Goal: Use online tool/utility: Utilize a website feature to perform a specific function

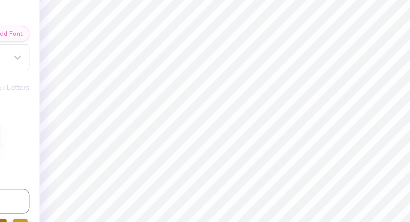
type input "5.61"
type input "0.72"
type input "5.42"
type input "5.29"
type input "0.68"
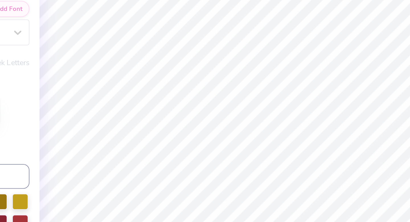
type input "5.52"
type input "4.93"
type input "0.63"
type input "5.68"
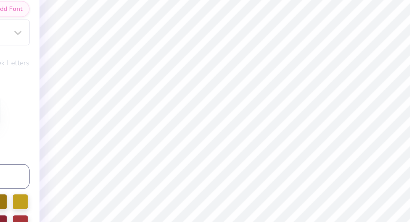
type textarea "BUILDING STRONG GIRLS"
type input "7.76"
type input "0.45"
type input "5.77"
type input "6.73"
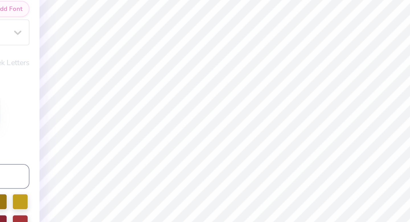
type input "0.39"
type input "5.68"
type input "5.95"
type input "0.35"
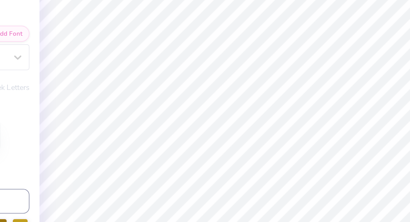
type input "5.69"
type input "5.23"
type input "0.31"
type input "5.55"
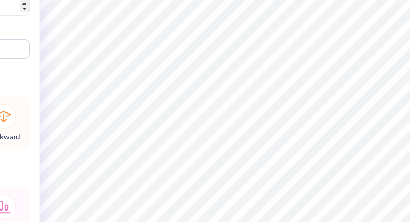
type input "6.14"
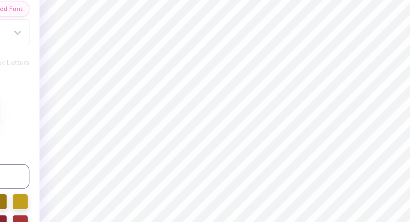
type input "5.65"
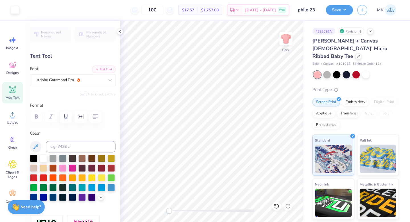
scroll to position [0, 0]
click at [13, 9] on div at bounding box center [15, 9] width 8 height 8
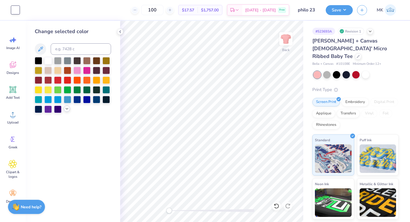
click at [65, 108] on icon at bounding box center [67, 108] width 5 height 5
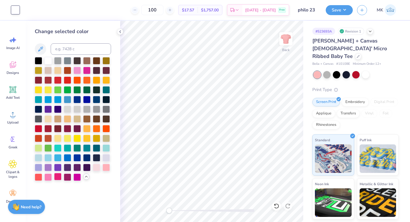
click at [58, 176] on div at bounding box center [57, 176] width 7 height 7
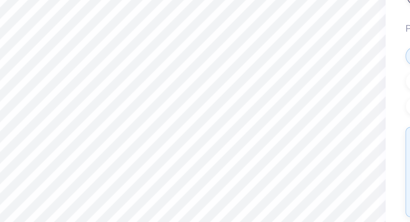
type input "2.03"
type input "0.74"
type input "6.34"
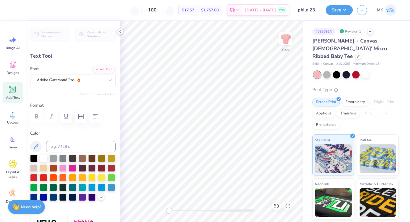
type textarea "TRUE AND CONSTANT"
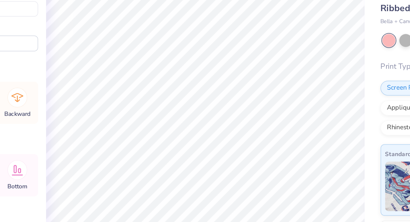
type input "6.24"
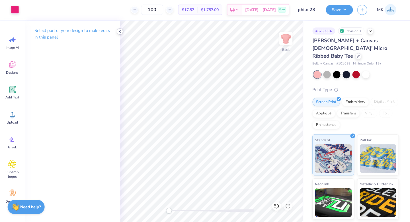
scroll to position [0, 0]
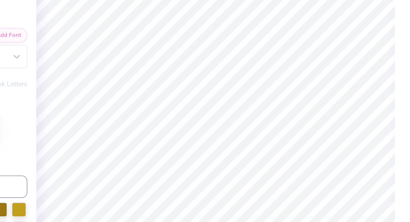
type input "4.18"
type input "0.28"
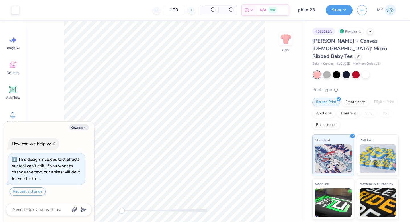
type textarea "x"
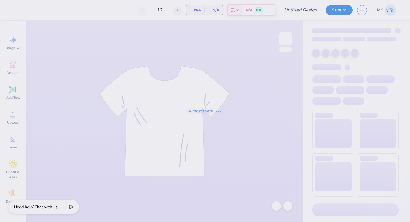
type input "philo 4"
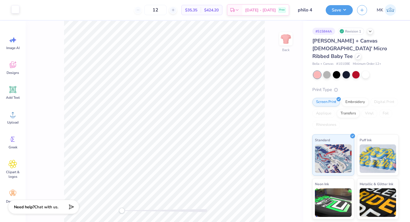
click at [15, 9] on div at bounding box center [15, 9] width 8 height 8
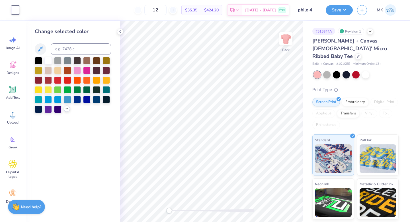
click at [65, 110] on icon at bounding box center [67, 108] width 5 height 5
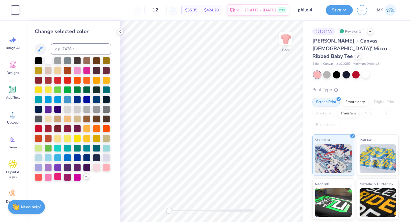
click at [58, 177] on div at bounding box center [57, 176] width 7 height 7
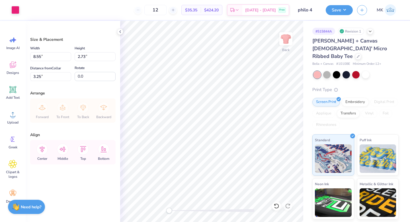
type input "8.55"
type input "2.73"
type input "3.25"
type input "8.08"
type input "2.58"
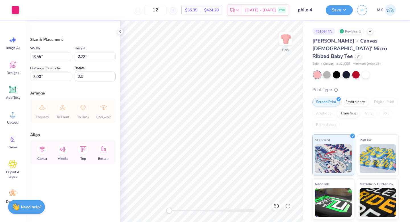
type input "2.98"
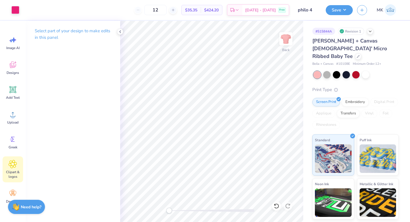
click at [13, 166] on icon at bounding box center [13, 164] width 8 height 8
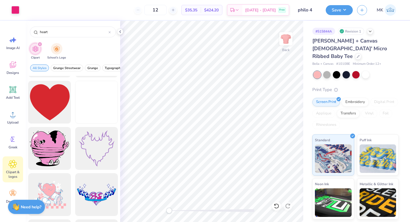
scroll to position [919, 0]
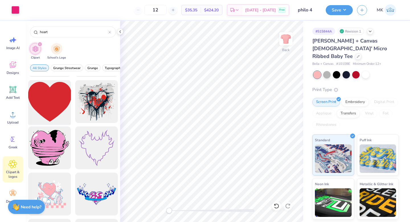
type input "heart"
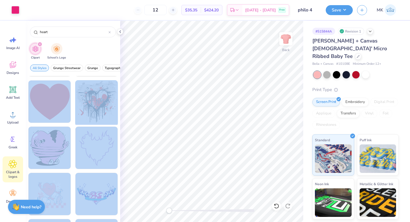
click at [201, 111] on div "Art colors 12 $35.35 Per Item $424.20 Total Est. Delivery Oct 11 - 14 Free Desi…" at bounding box center [205, 111] width 410 height 222
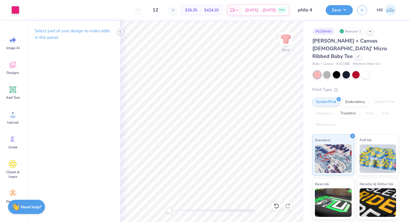
click at [121, 31] on icon at bounding box center [120, 31] width 5 height 5
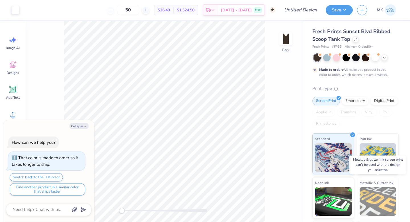
type textarea "x"
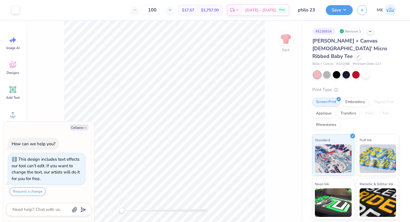
click at [15, 15] on div "Art colors" at bounding box center [9, 10] width 19 height 20
click at [15, 12] on div at bounding box center [15, 9] width 8 height 8
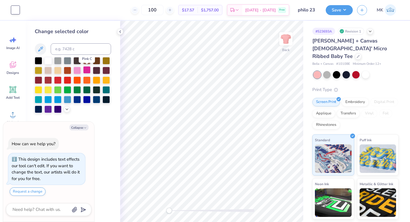
click at [88, 71] on div at bounding box center [86, 69] width 7 height 7
click at [67, 109] on icon at bounding box center [67, 108] width 5 height 5
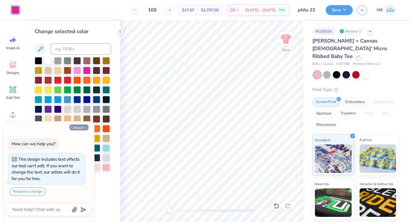
click at [73, 126] on button "Collapse" at bounding box center [79, 127] width 19 height 6
type textarea "x"
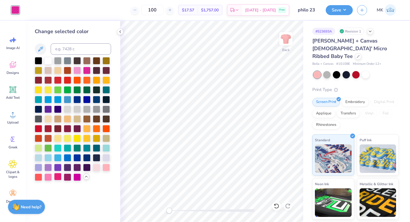
click at [55, 173] on div at bounding box center [57, 176] width 7 height 7
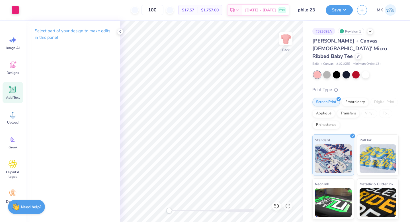
click at [13, 92] on icon at bounding box center [12, 89] width 5 height 5
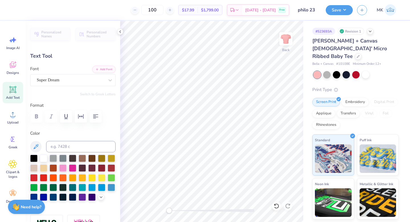
scroll to position [0, 2]
type textarea "TRUE AND CONSTANT"
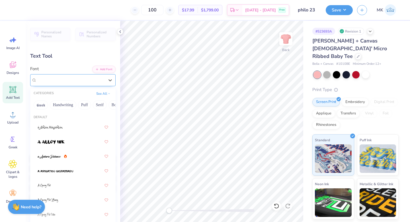
click at [78, 81] on div "Super Dream" at bounding box center [70, 80] width 69 height 9
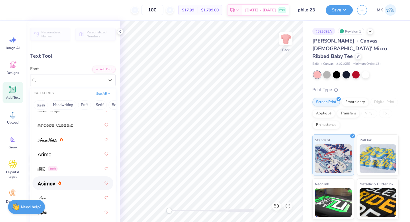
scroll to position [242, 0]
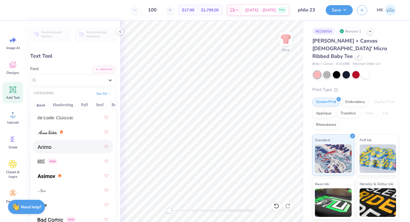
click at [59, 151] on div at bounding box center [73, 146] width 71 height 10
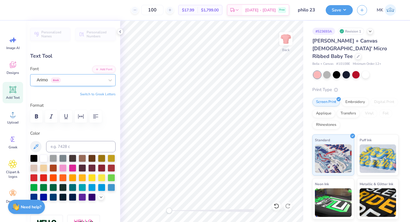
click at [69, 74] on div "Arimo Greek" at bounding box center [72, 80] width 85 height 12
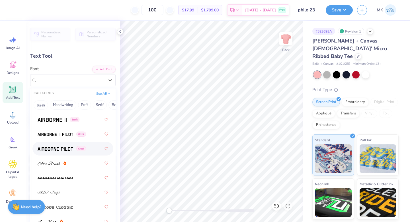
scroll to position [127, 0]
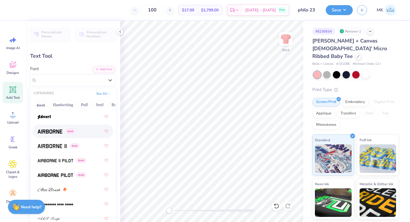
click at [56, 135] on div "Greek" at bounding box center [73, 131] width 71 height 10
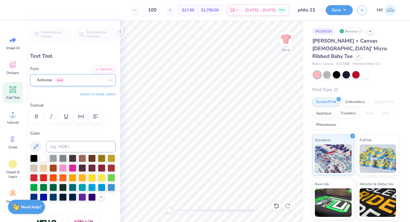
click at [58, 83] on div "Airborne Greek" at bounding box center [70, 80] width 69 height 9
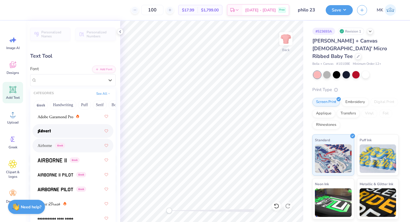
scroll to position [115, 0]
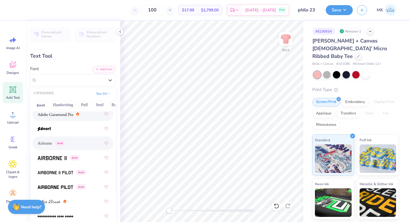
click at [59, 119] on div at bounding box center [73, 114] width 71 height 10
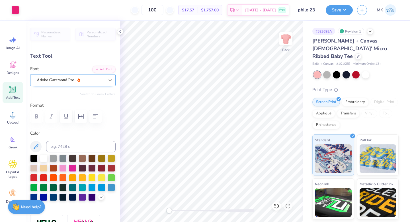
type input "11.02"
type input "0.73"
type input "8.14"
type input "7.13"
type input "0.47"
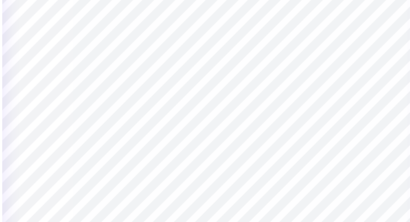
type input "5.54"
type input "0.37"
type input "4.74"
type input "0.31"
type input "6.03"
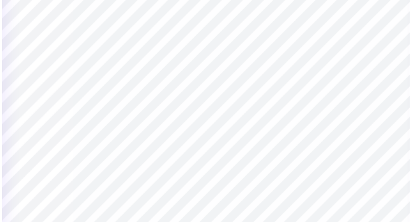
type input "4.30"
type input "0.28"
type input "6.16"
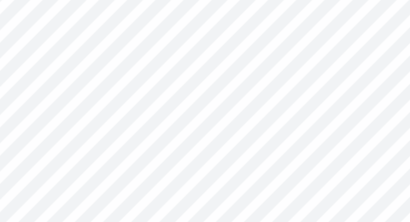
type input "1.99"
type input "0.73"
type input "2.16"
type input "0.79"
type input "1.98"
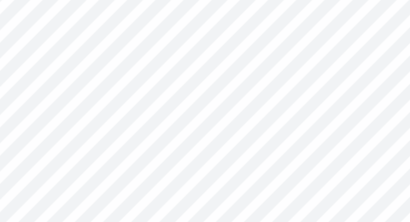
type input "0.72"
type input "6.55"
